Goal: Task Accomplishment & Management: Use online tool/utility

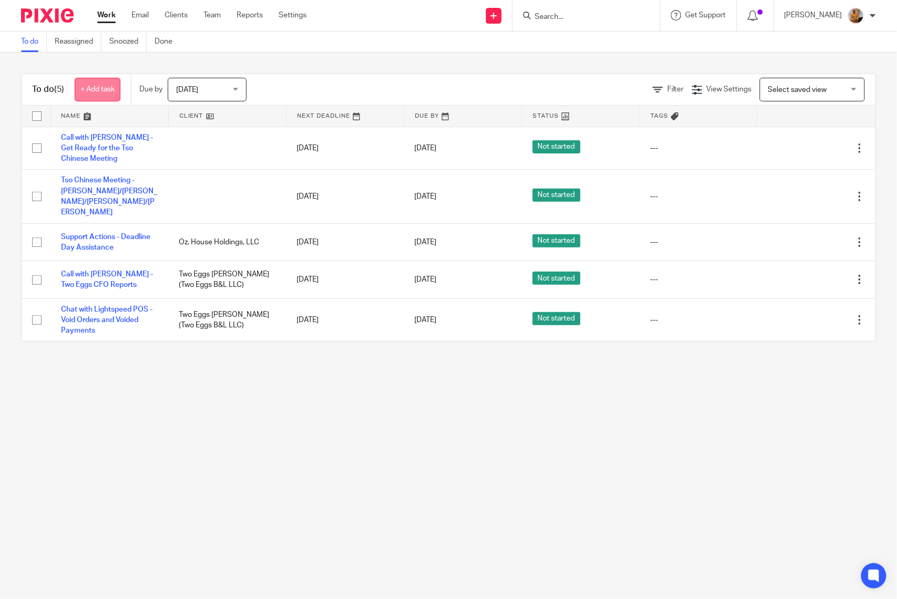
drag, startPoint x: 0, startPoint y: 0, endPoint x: 104, endPoint y: 90, distance: 137.4
click at [104, 90] on link "+ Add task" at bounding box center [98, 90] width 46 height 24
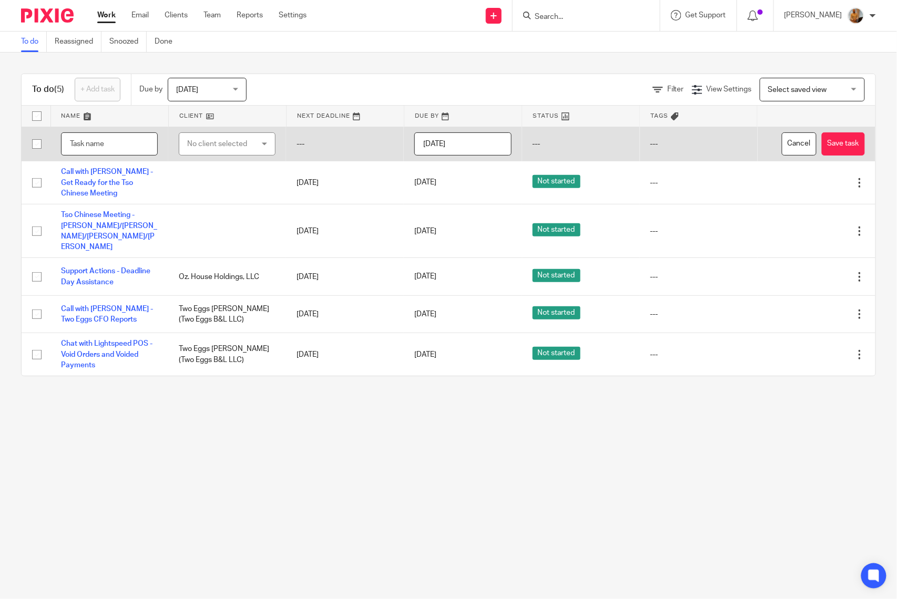
click at [120, 145] on input "text" at bounding box center [109, 144] width 97 height 24
type input "Invoice Approval/DTP/Missing Items"
click at [226, 140] on div "No client selected" at bounding box center [222, 144] width 70 height 22
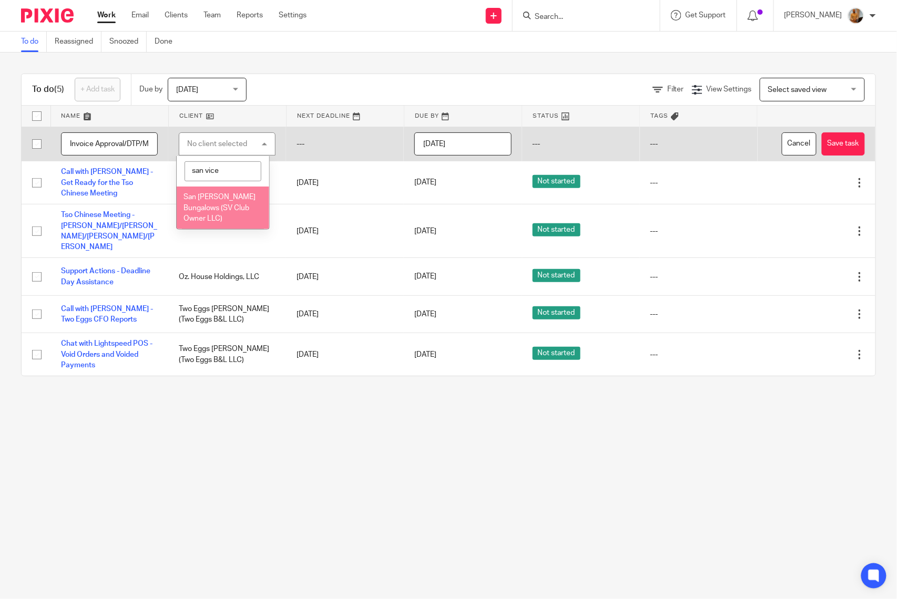
type input "san vice"
click at [212, 196] on span "San [PERSON_NAME] Bungalows (SV Club Owner LLC)" at bounding box center [219, 207] width 72 height 29
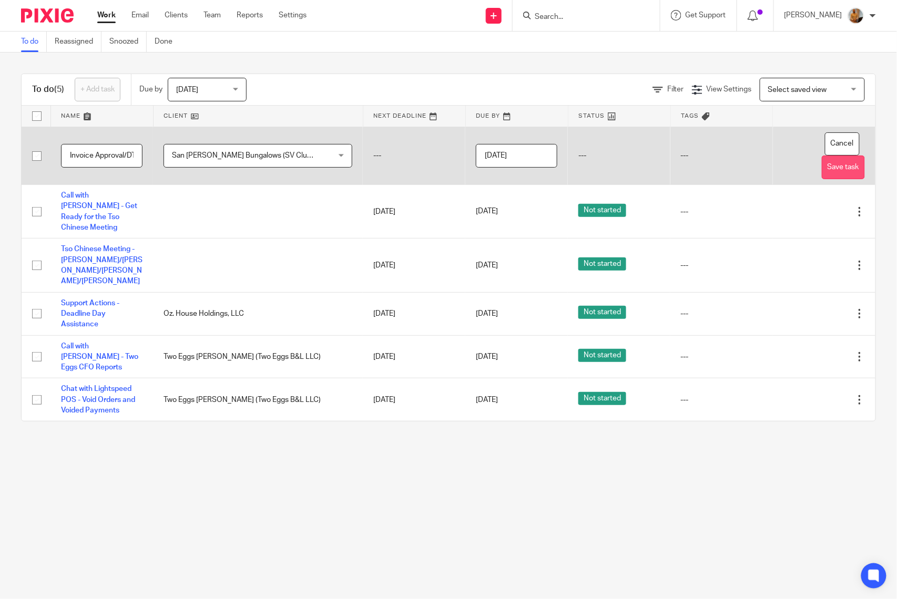
click at [836, 164] on button "Save task" at bounding box center [842, 168] width 43 height 24
